Goal: Find specific page/section: Find specific page/section

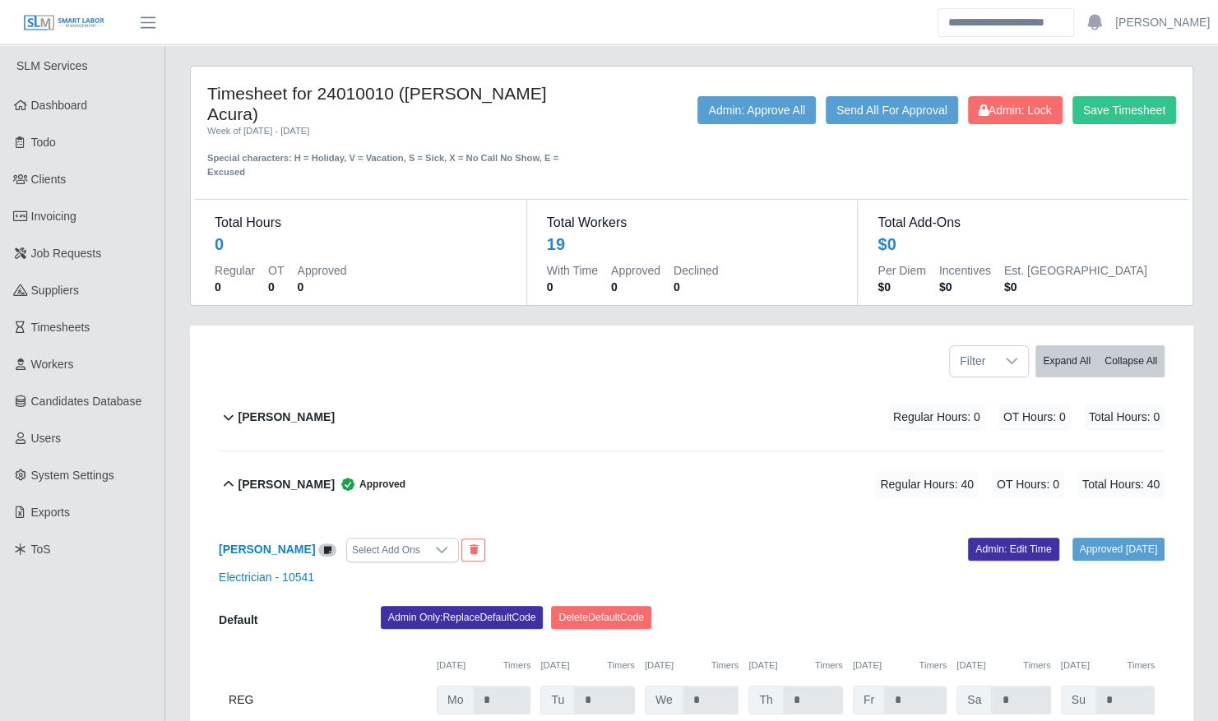
click at [643, 518] on div "[PERSON_NAME] Select Add Ons Approved [DATE] Admin: Edit Time Electrician - 105…" at bounding box center [692, 647] width 946 height 259
click at [283, 452] on div "Chris Mayo Approved Regular Hours: 40 OT Hours: 0 Total Hours: 40" at bounding box center [702, 485] width 926 height 67
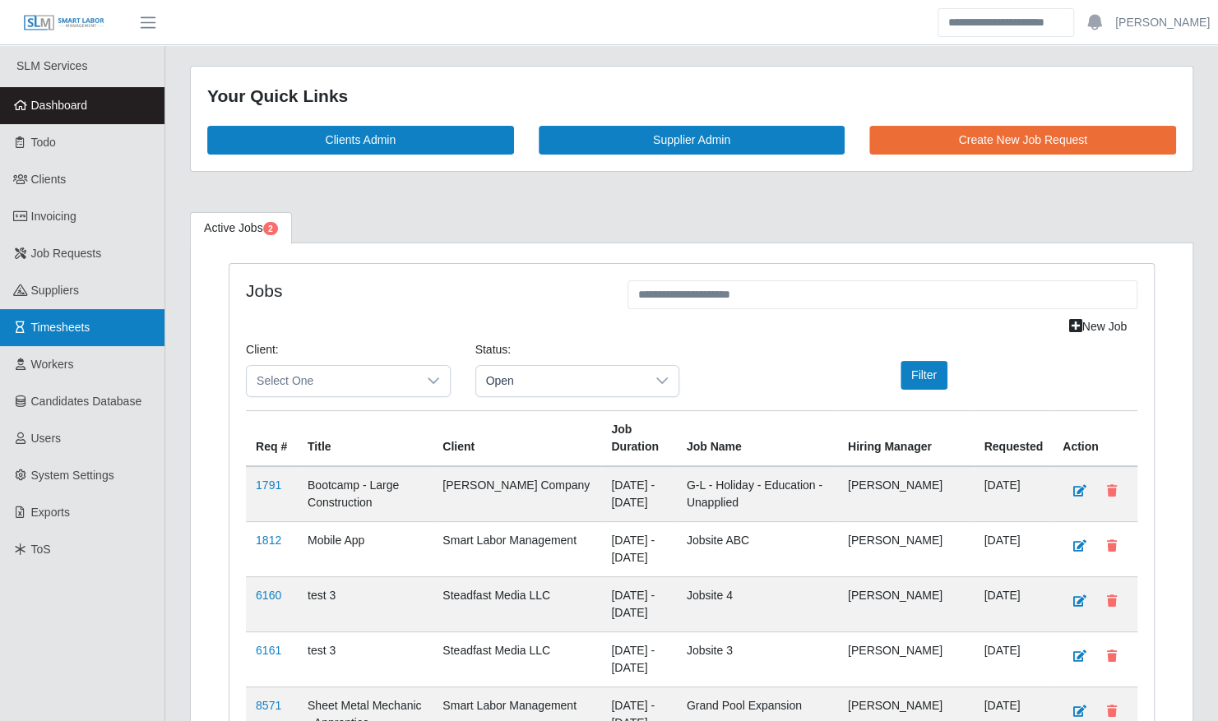
click at [82, 332] on span "Timesheets" at bounding box center [60, 327] width 59 height 13
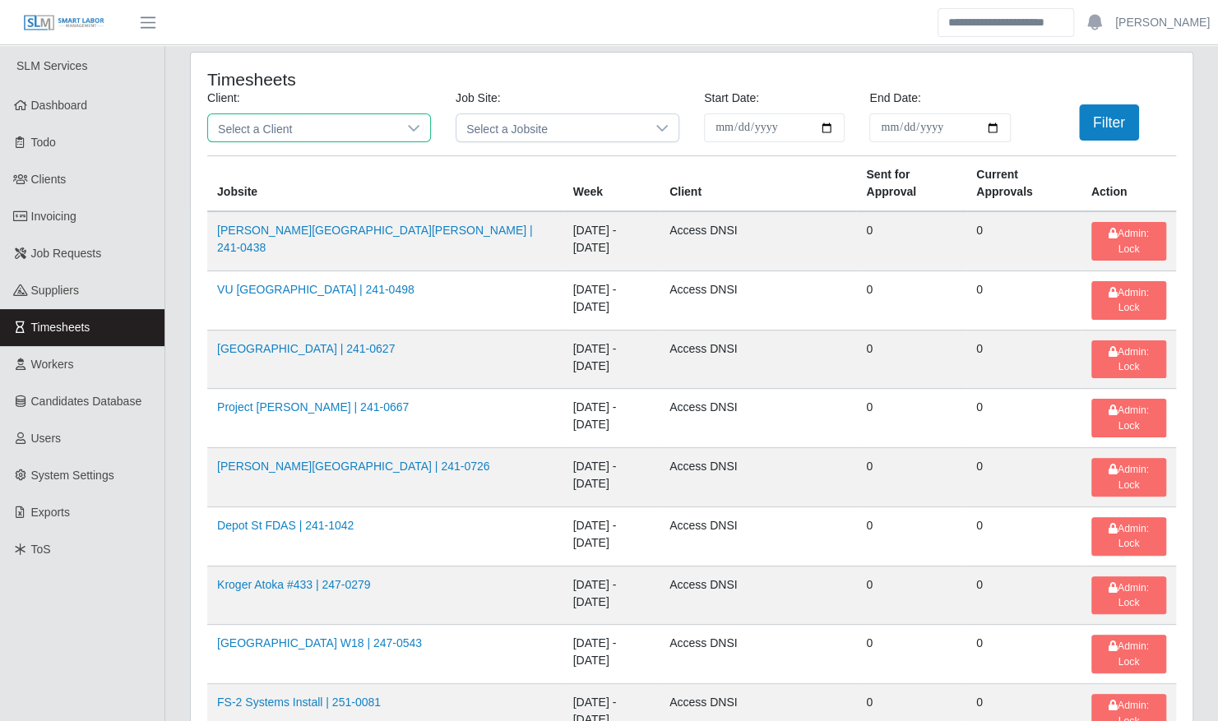
click at [294, 119] on span "Select a Client" at bounding box center [302, 127] width 189 height 27
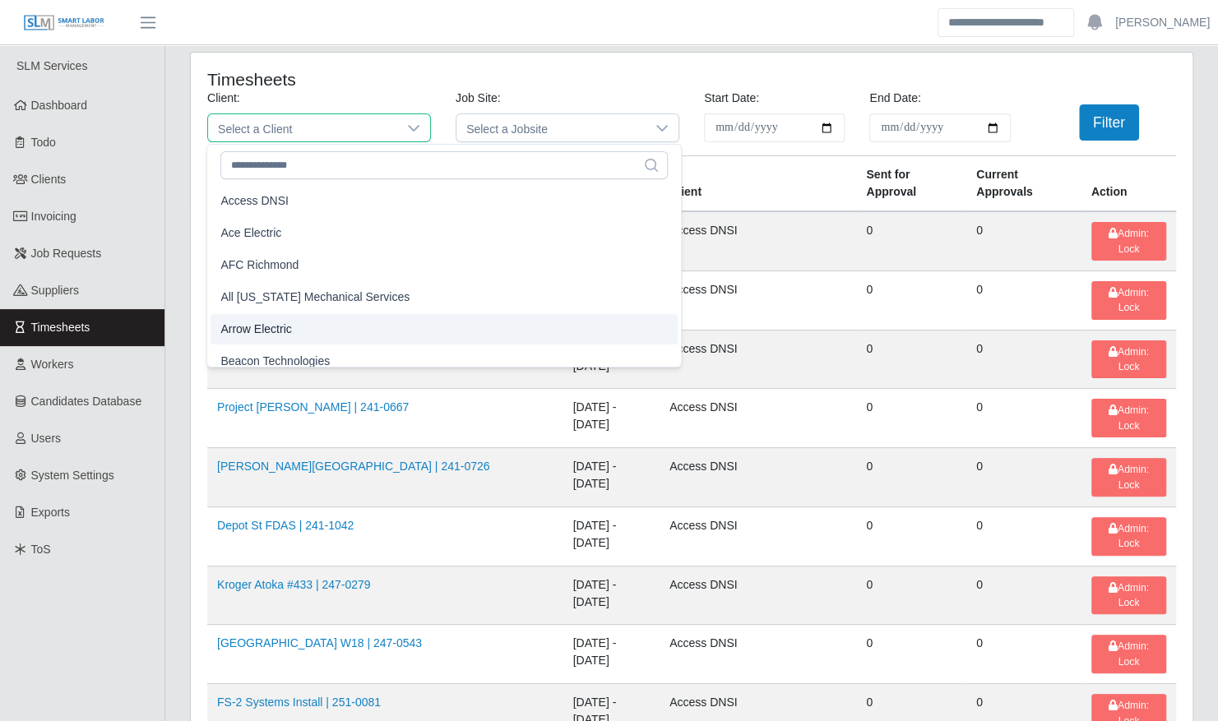
click at [299, 327] on li "Arrow Electric" at bounding box center [444, 329] width 467 height 30
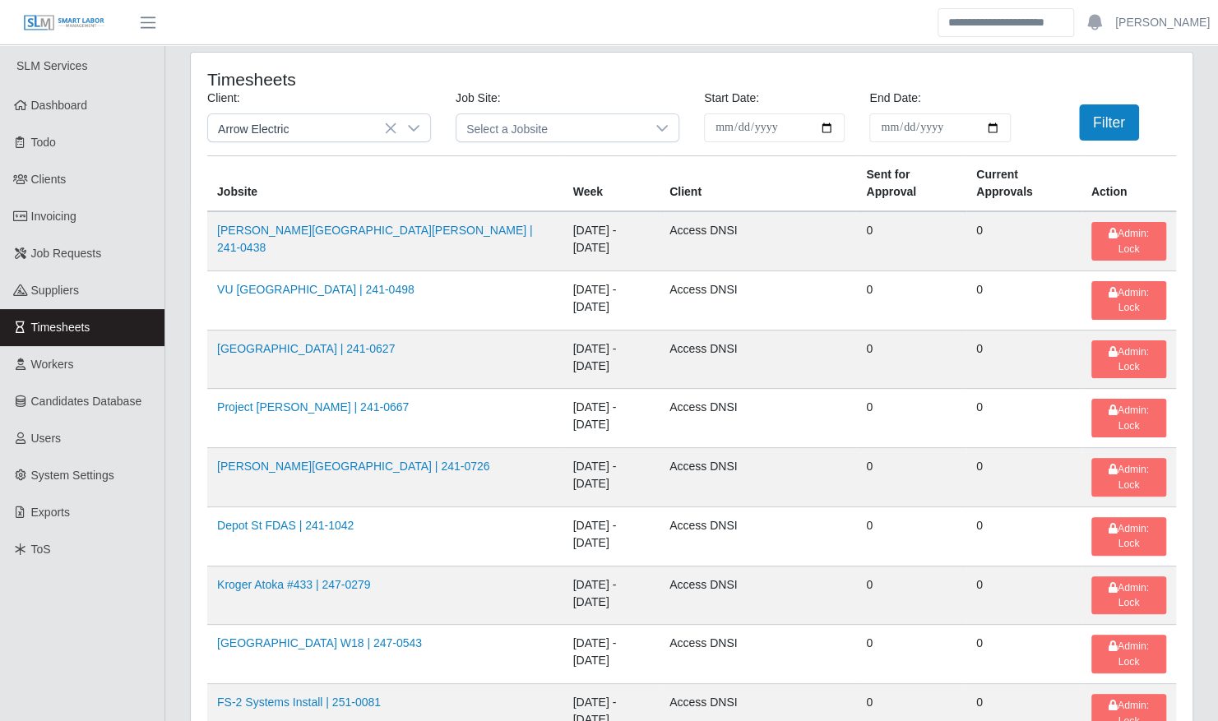
click at [1113, 149] on div "**********" at bounding box center [692, 123] width 994 height 66
click at [1109, 121] on button "Filter" at bounding box center [1109, 122] width 60 height 36
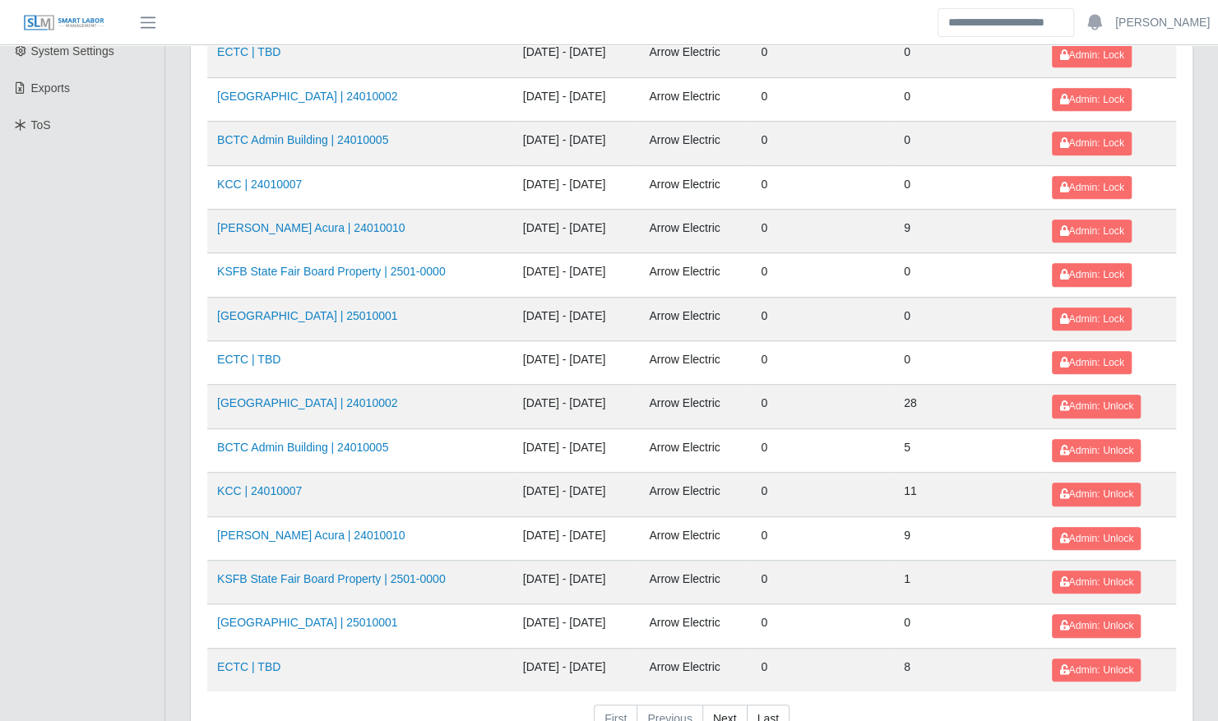
scroll to position [510, 0]
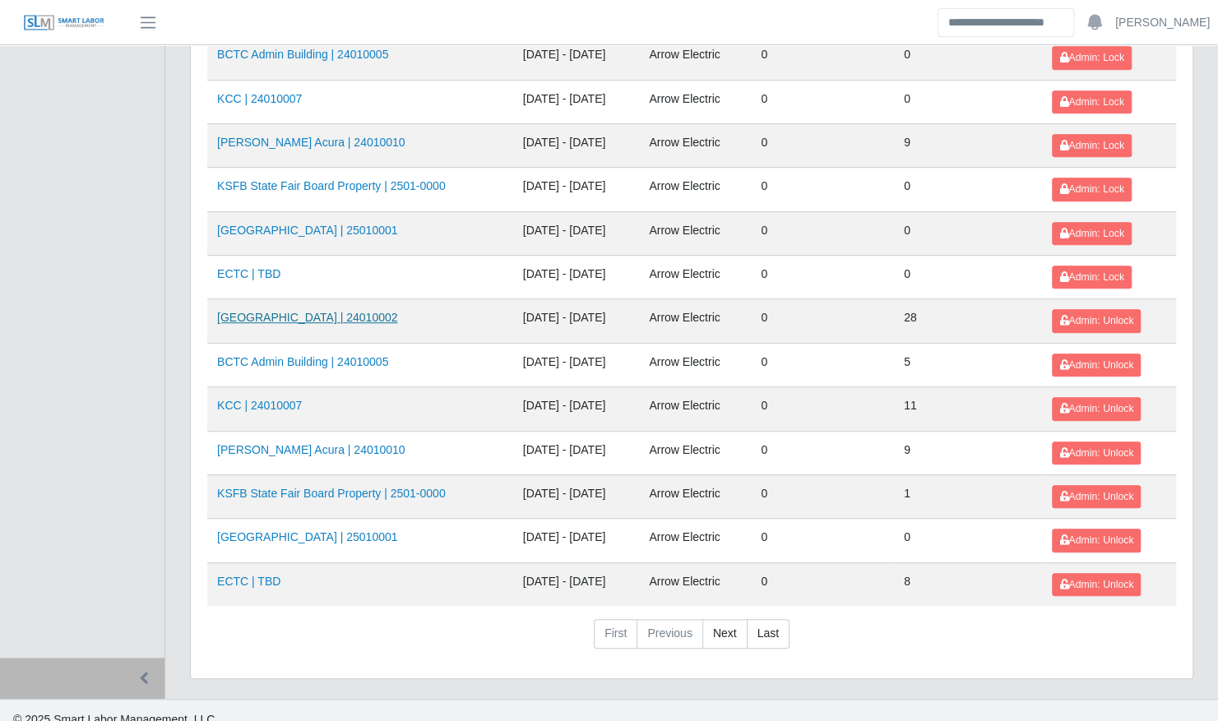
click at [331, 311] on link "Kenneland Chalet Building | 24010002" at bounding box center [307, 317] width 180 height 13
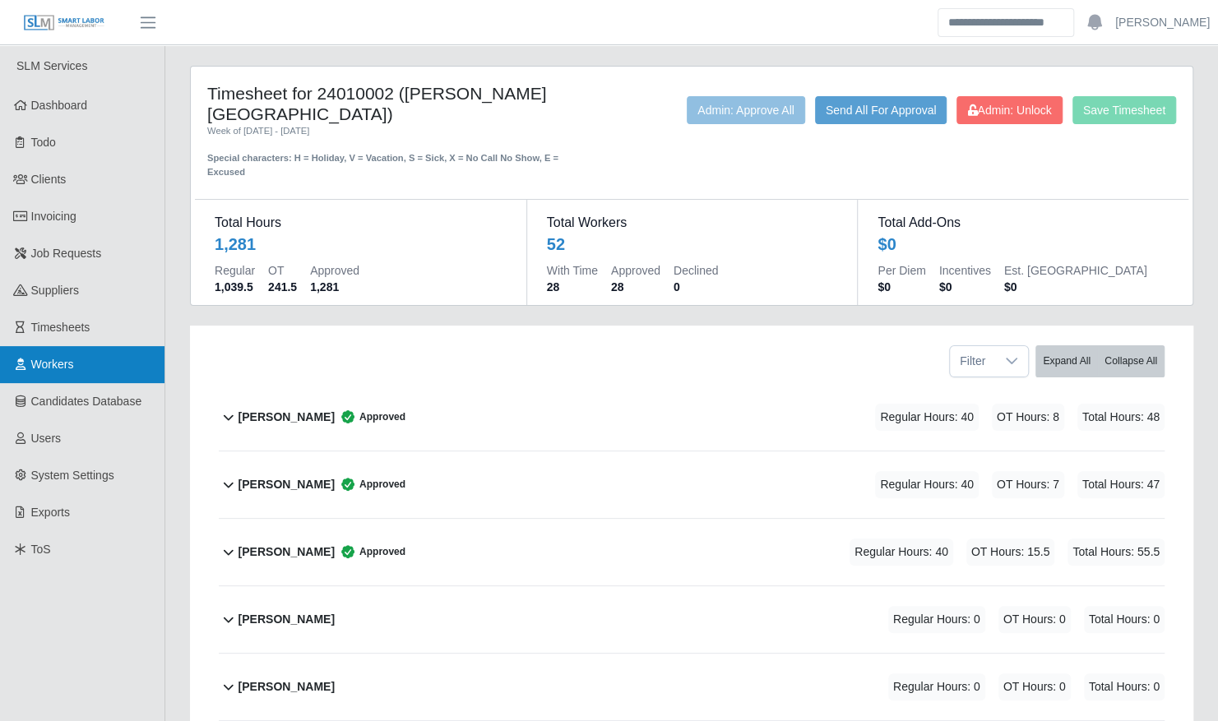
click at [74, 371] on span "Workers" at bounding box center [52, 364] width 43 height 13
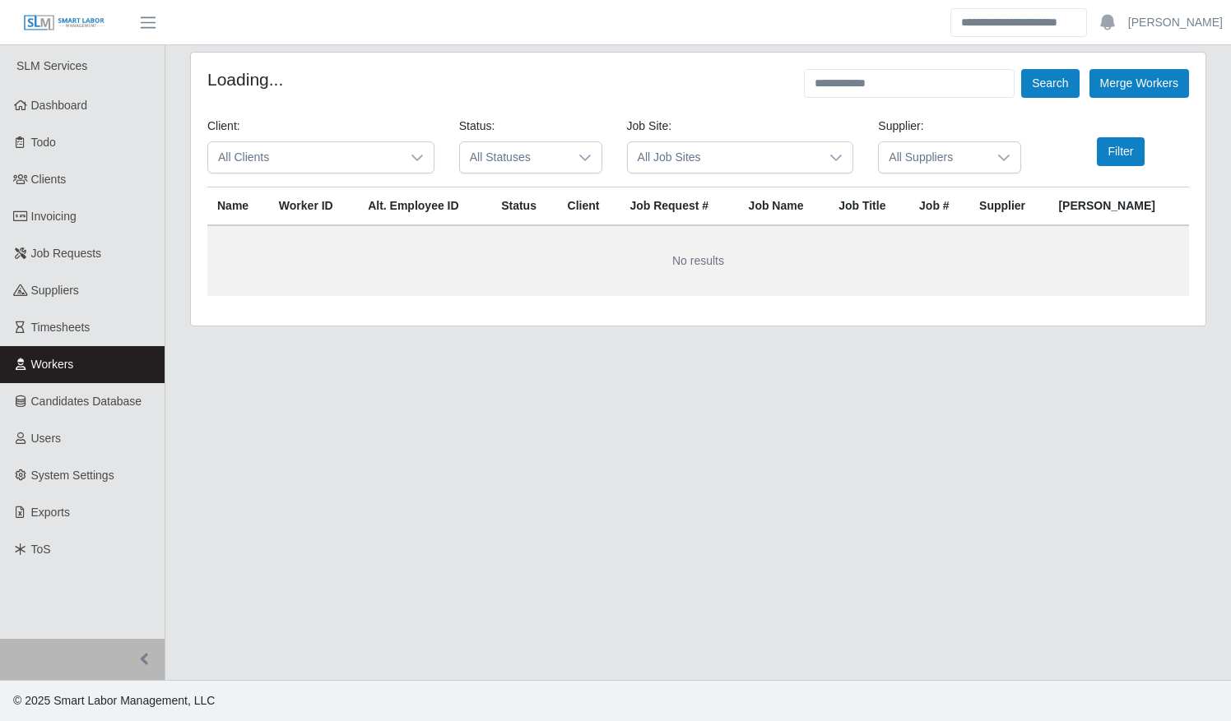
click at [338, 163] on span "All Clients" at bounding box center [304, 157] width 192 height 30
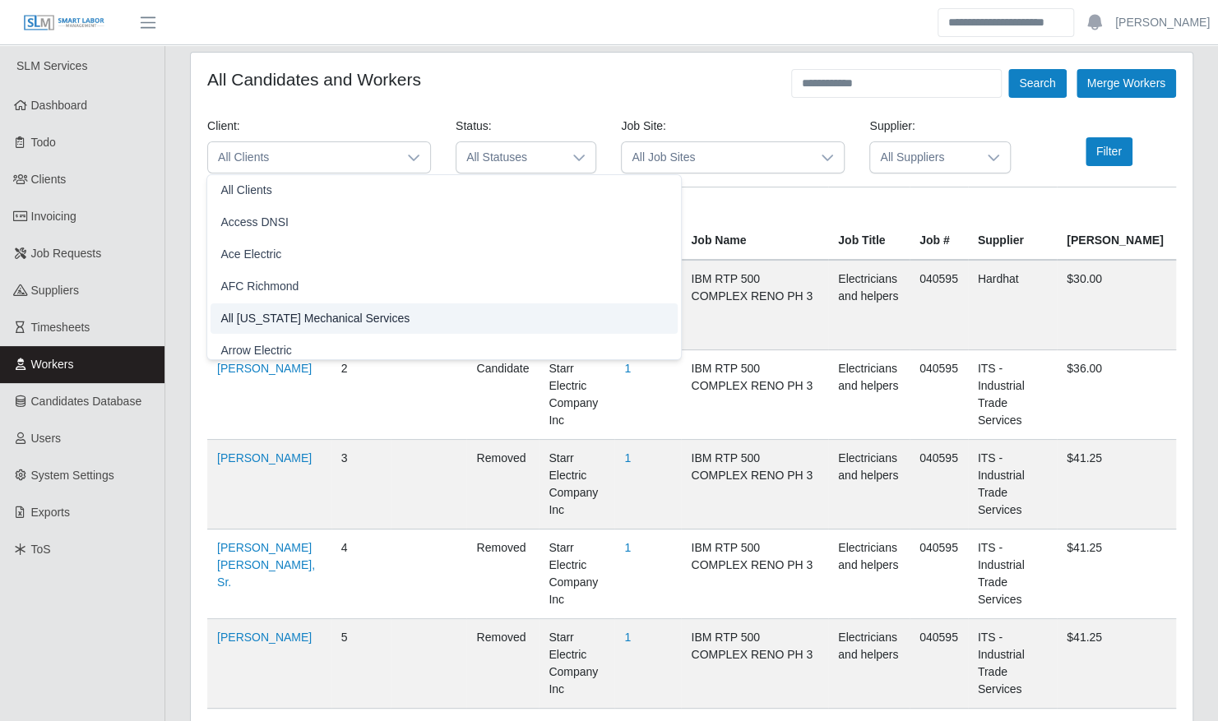
scroll to position [10, 0]
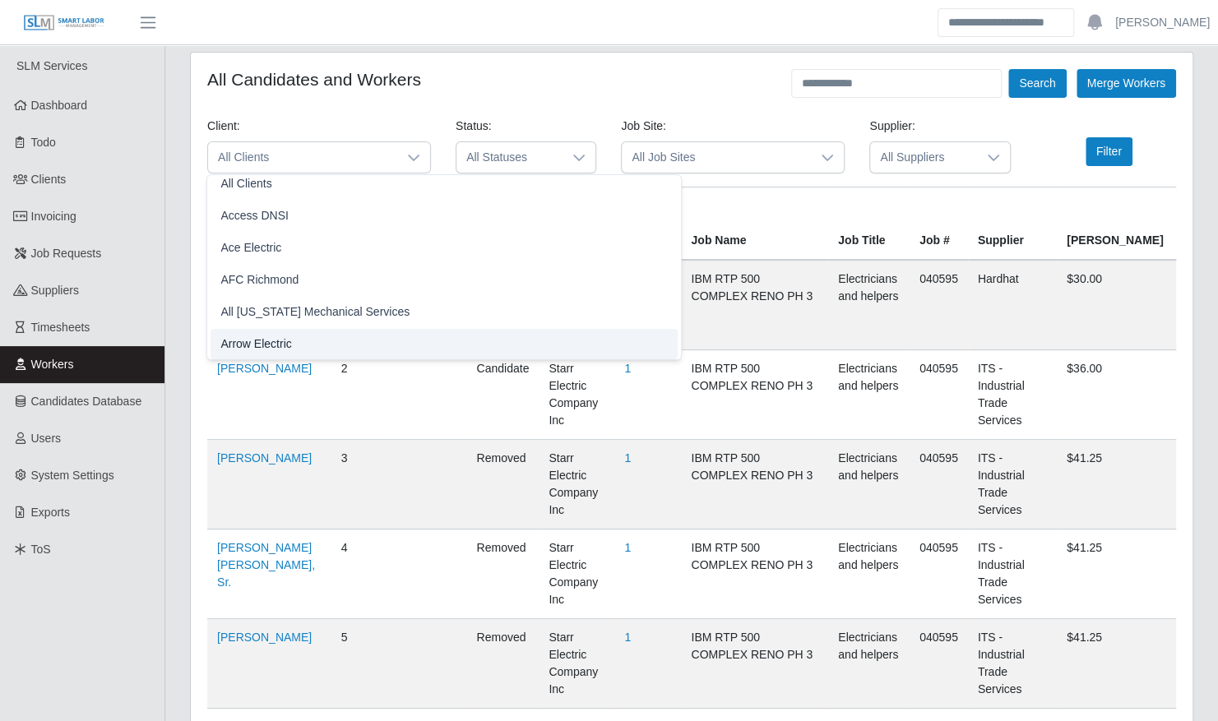
click at [301, 338] on li "Arrow Electric" at bounding box center [444, 344] width 467 height 30
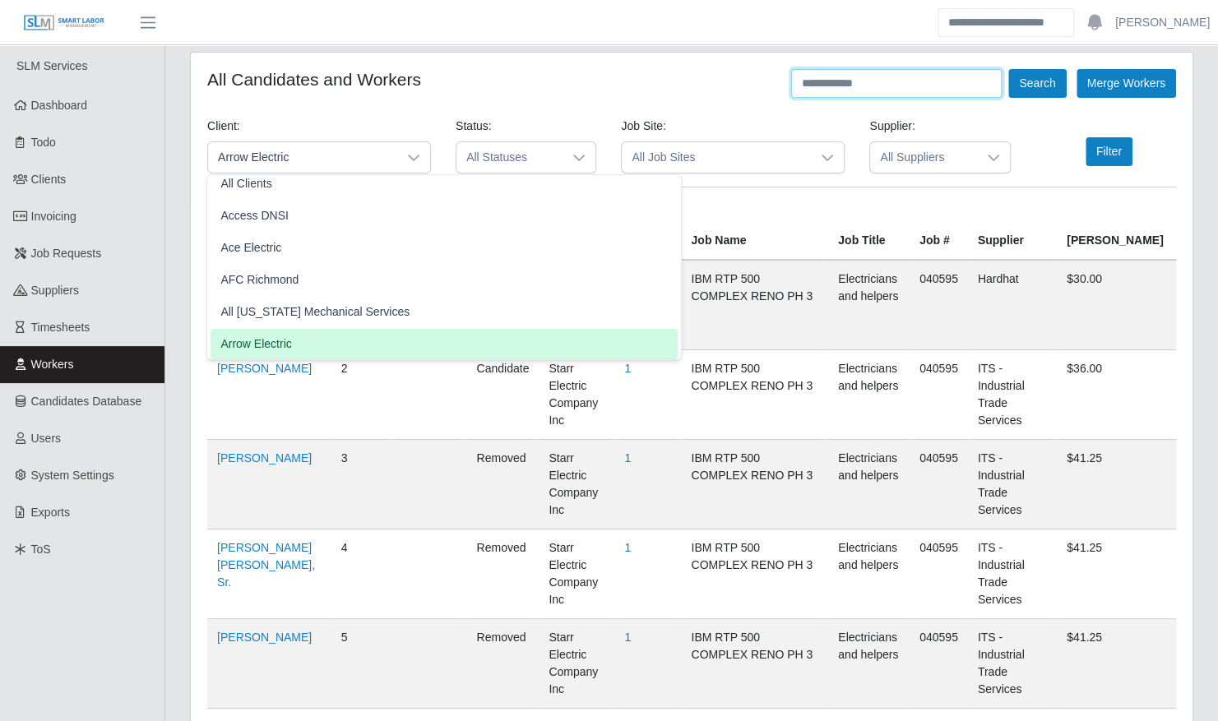
click at [852, 89] on input "text" at bounding box center [896, 83] width 211 height 29
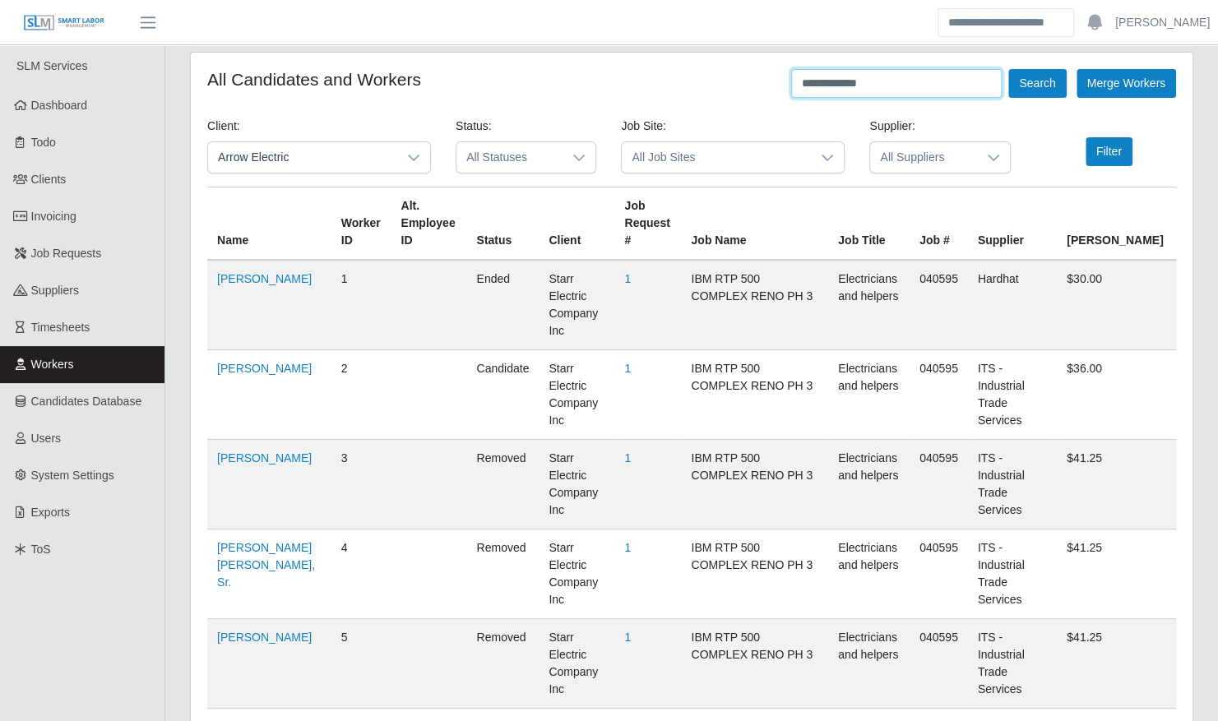
click at [1008, 69] on button "Search" at bounding box center [1037, 83] width 58 height 29
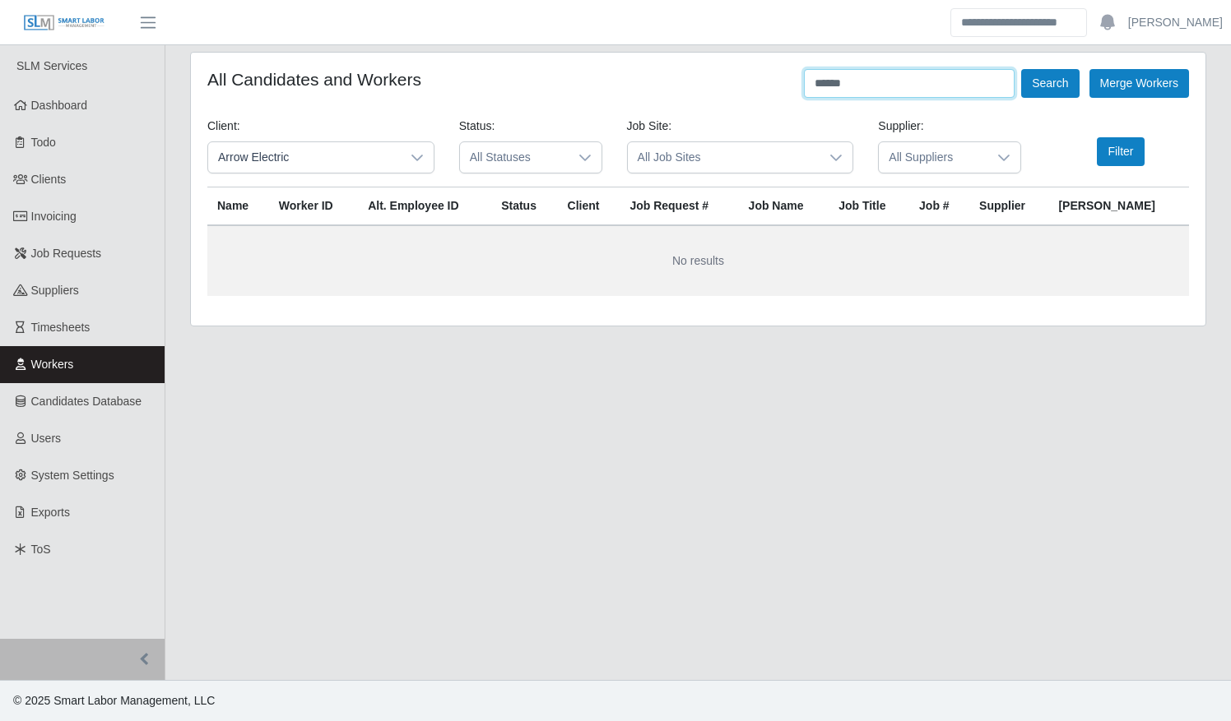
type input "*****"
click at [1021, 69] on button "Search" at bounding box center [1050, 83] width 58 height 29
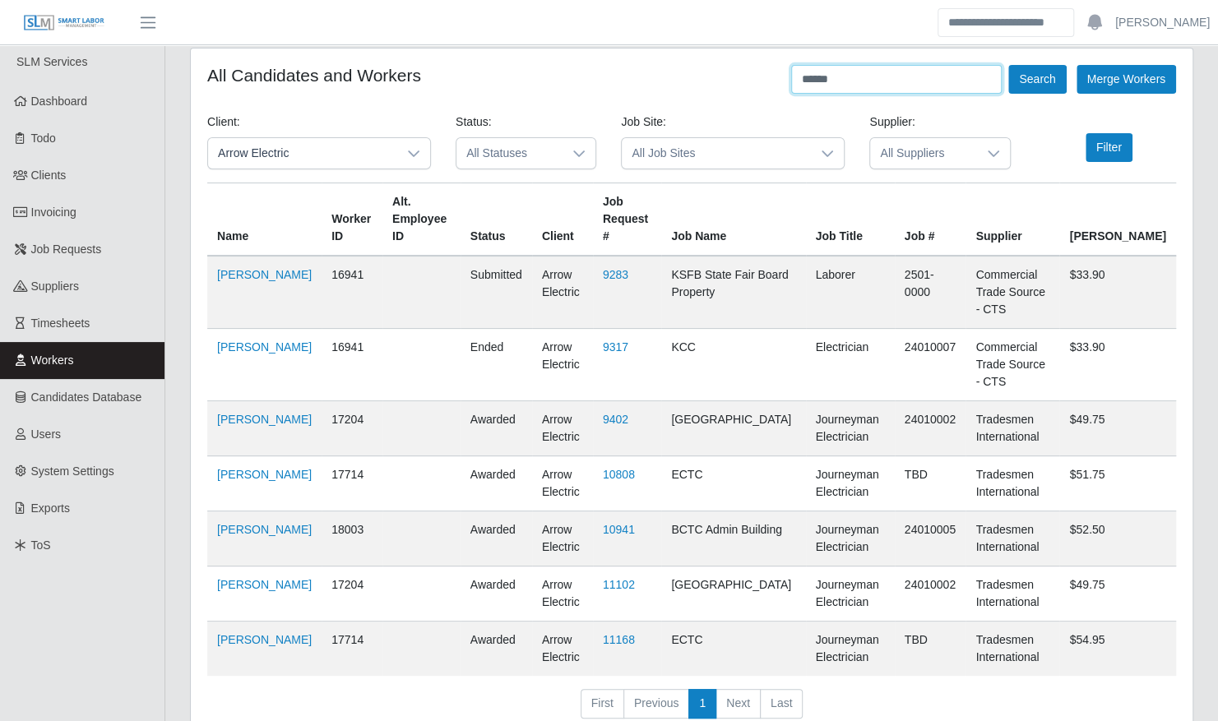
scroll to position [5, 0]
click at [622, 633] on link "11168" at bounding box center [619, 639] width 32 height 13
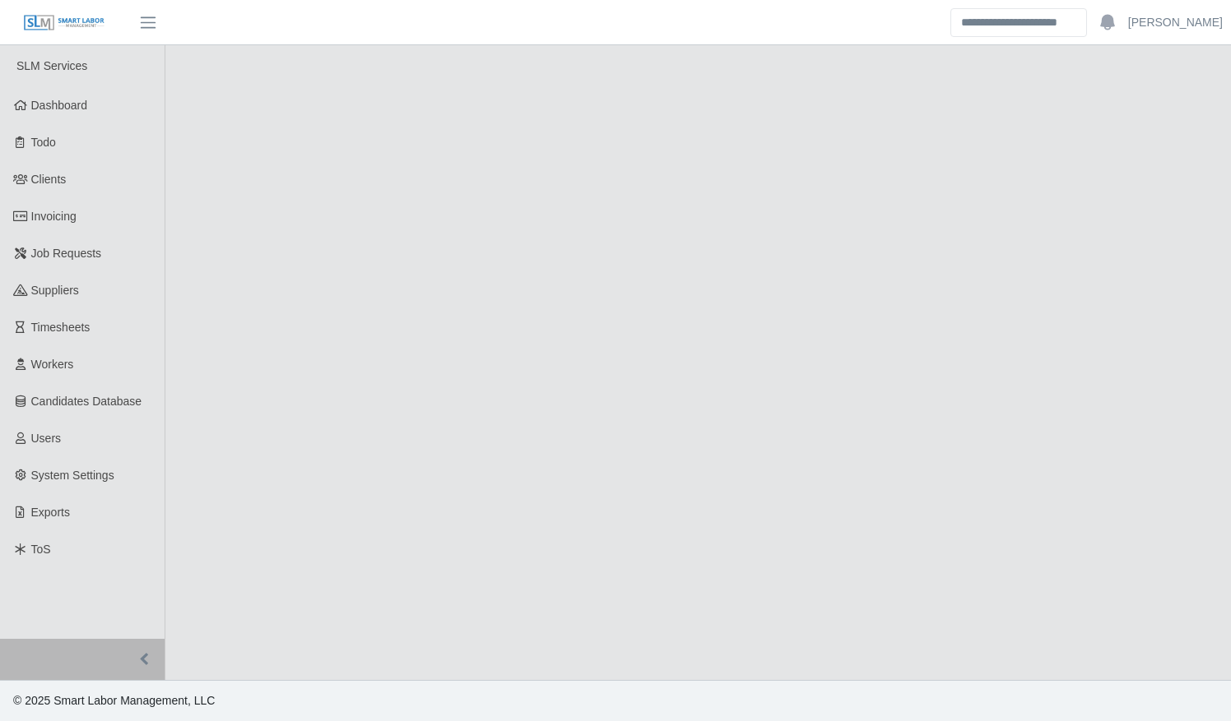
select select "******"
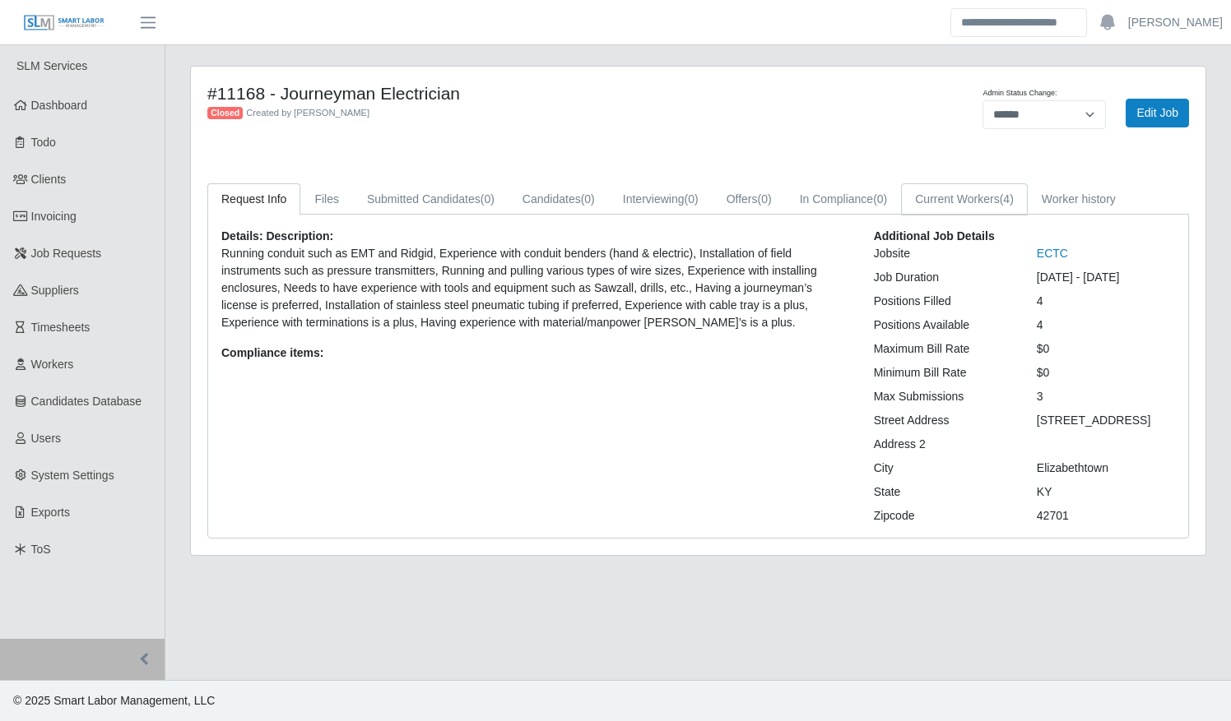
click at [951, 198] on link "Current Workers (4)" at bounding box center [964, 199] width 127 height 32
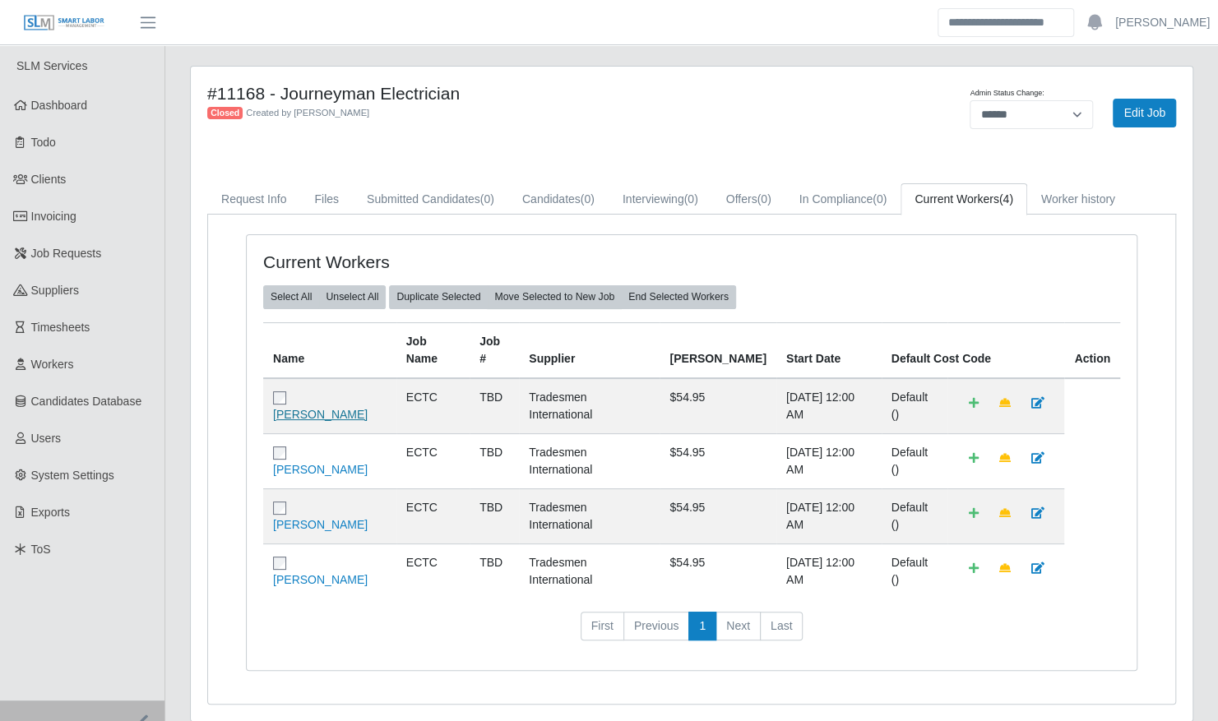
click at [326, 408] on link "[PERSON_NAME]" at bounding box center [320, 414] width 95 height 13
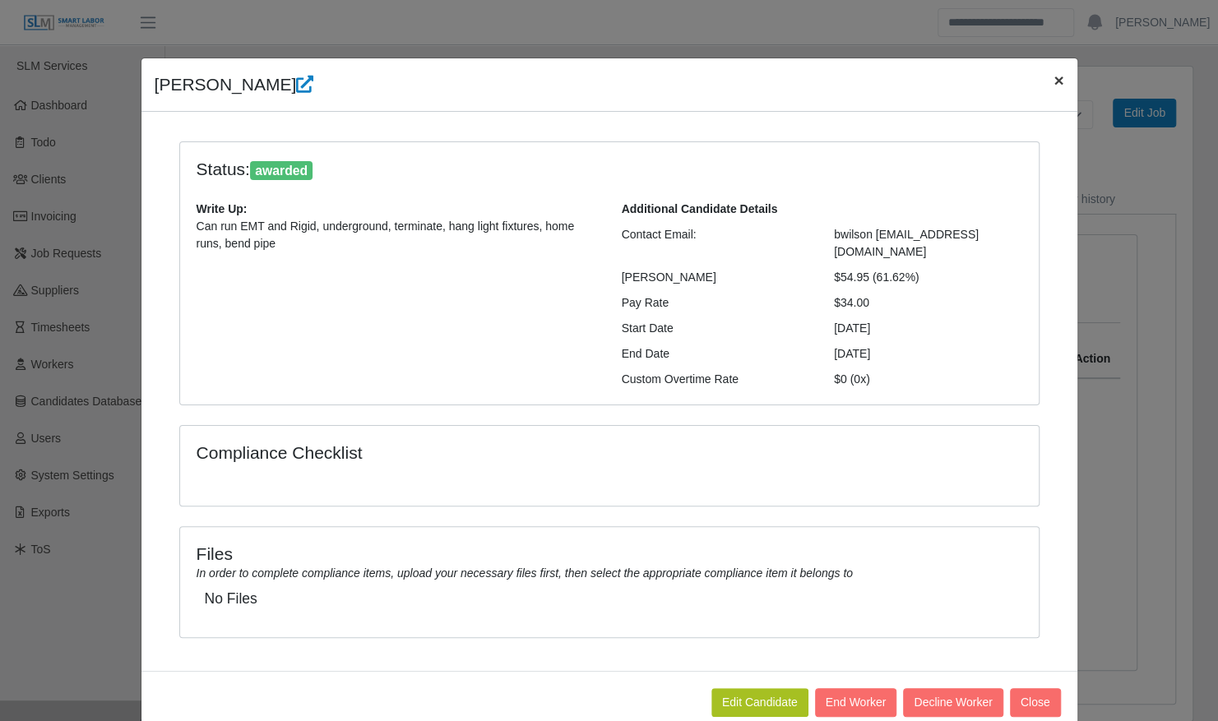
click at [1054, 76] on span "×" at bounding box center [1059, 80] width 10 height 19
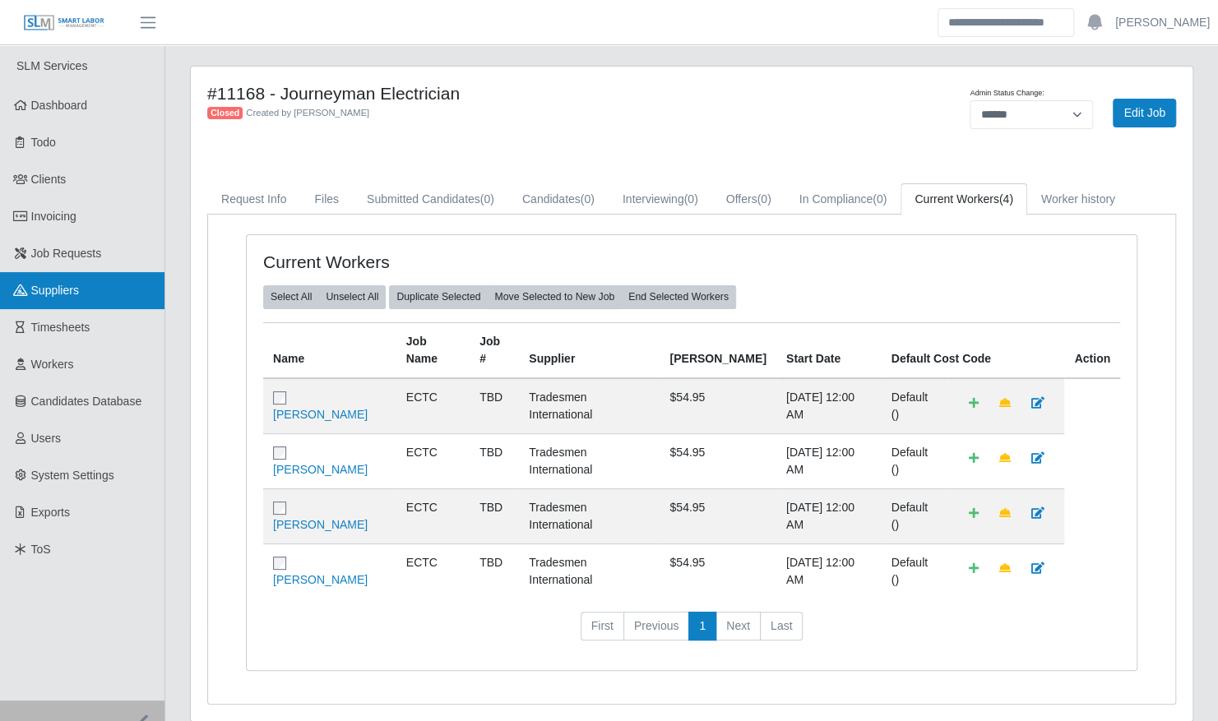
click at [63, 287] on span "Suppliers" at bounding box center [55, 290] width 48 height 13
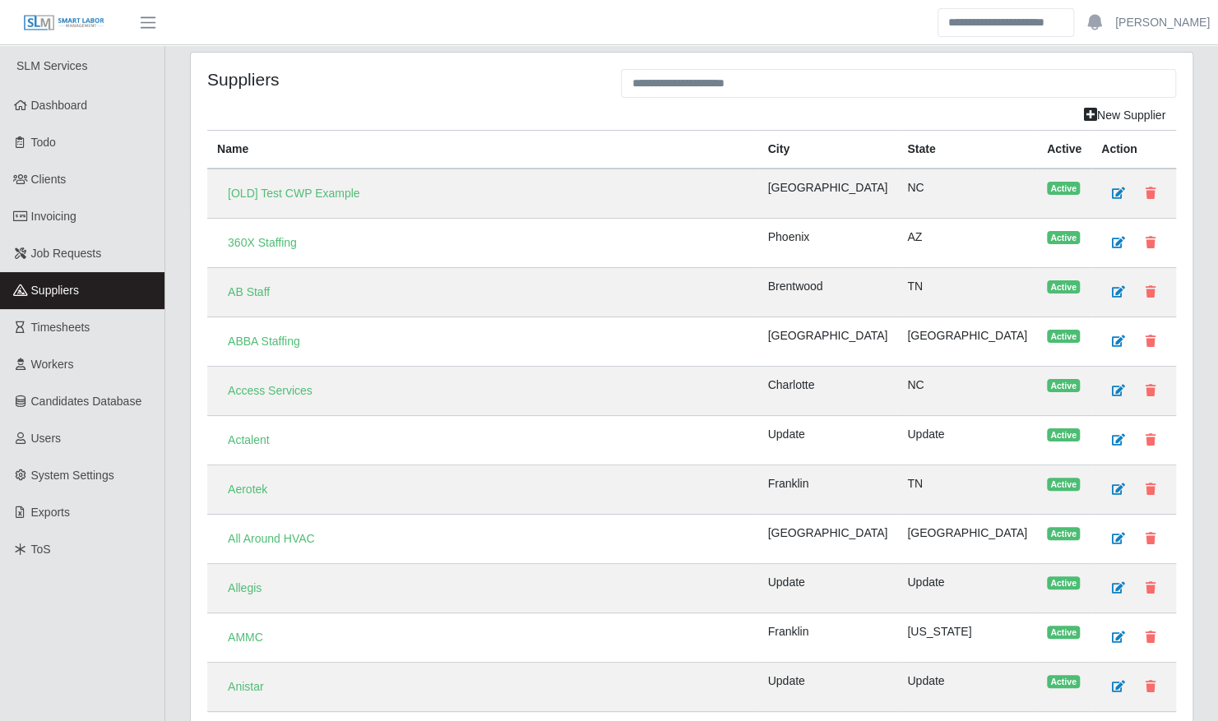
click at [331, 578] on td "Allegis" at bounding box center [482, 588] width 551 height 49
